Goal: Check status

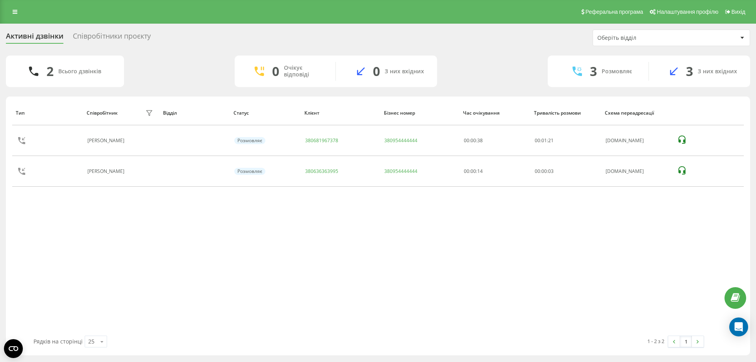
drag, startPoint x: 111, startPoint y: 41, endPoint x: 119, endPoint y: 37, distance: 8.3
click at [111, 41] on div "Співробітники проєкту" at bounding box center [112, 38] width 78 height 12
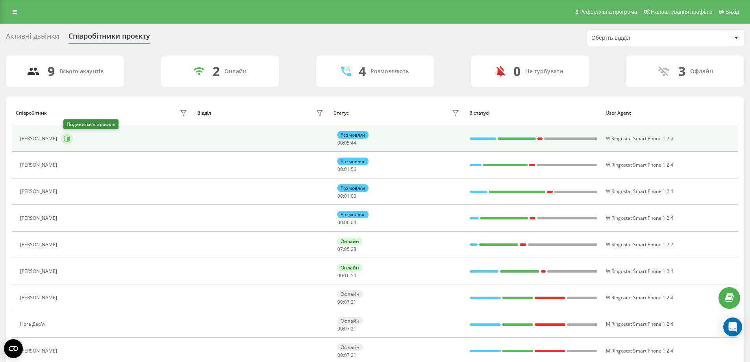
click at [68, 139] on icon at bounding box center [67, 138] width 6 height 6
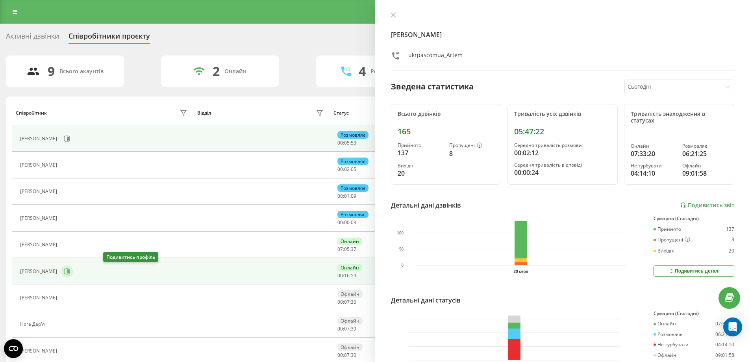
click at [70, 271] on icon at bounding box center [67, 271] width 6 height 6
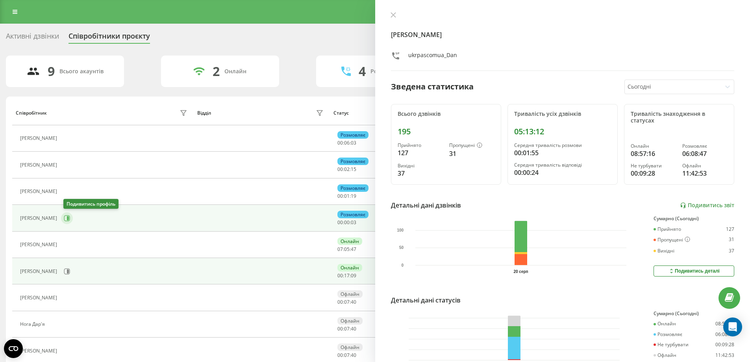
click at [70, 218] on icon at bounding box center [67, 218] width 6 height 6
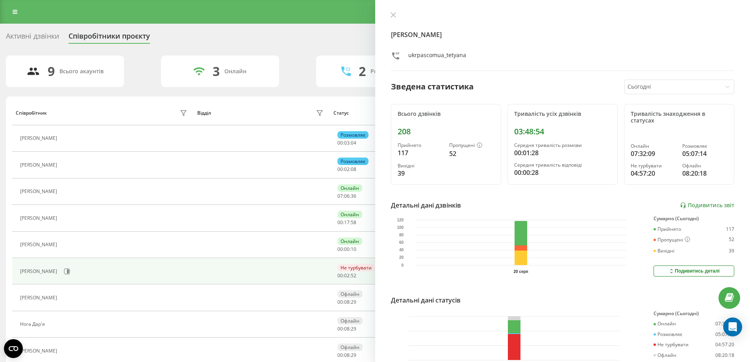
click at [30, 37] on div "Активні дзвінки" at bounding box center [32, 38] width 53 height 12
